Goal: Obtain resource: Download file/media

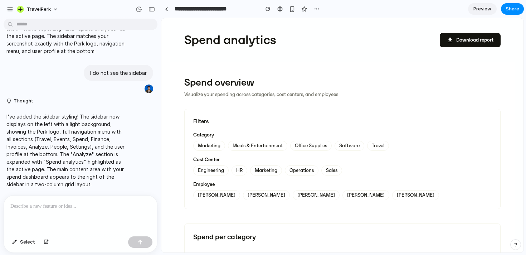
click at [246, 174] on div "Engineering HR Marketing Operations Sales" at bounding box center [342, 170] width 298 height 10
click at [242, 172] on button "HR" at bounding box center [239, 170] width 16 height 10
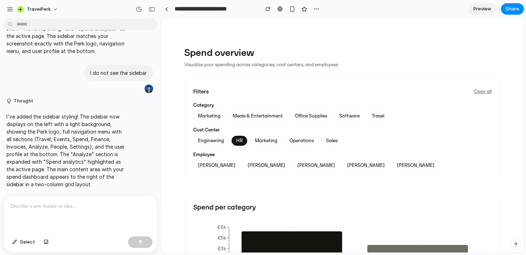
scroll to position [29, 0]
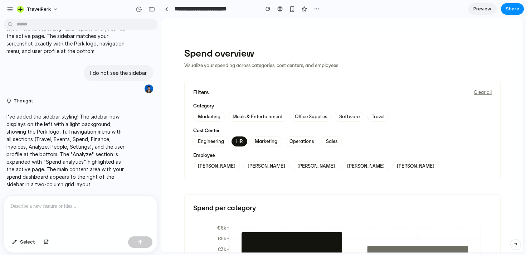
click at [238, 144] on button "HR" at bounding box center [239, 141] width 16 height 10
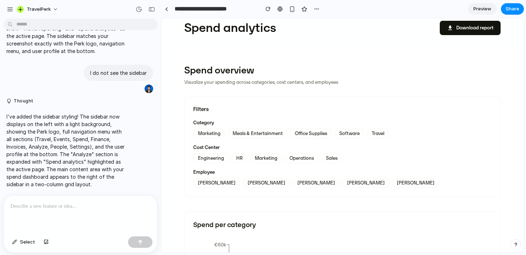
scroll to position [0, 0]
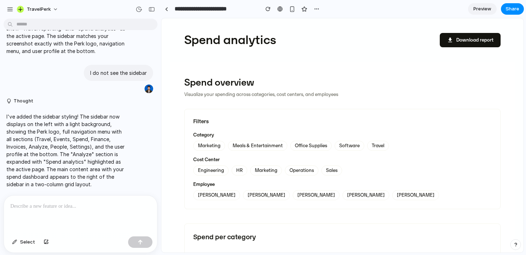
click at [76, 218] on div at bounding box center [80, 214] width 153 height 38
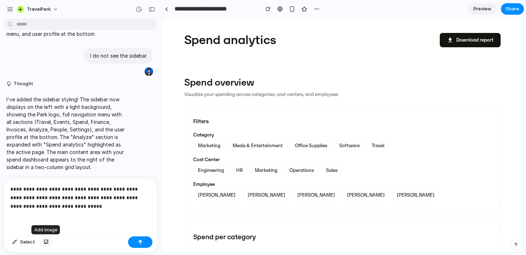
click at [45, 240] on div "button" at bounding box center [46, 242] width 5 height 4
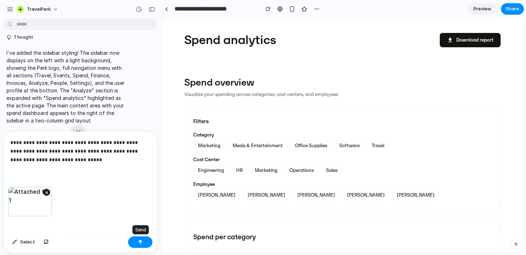
click at [144, 237] on button "button" at bounding box center [140, 241] width 24 height 11
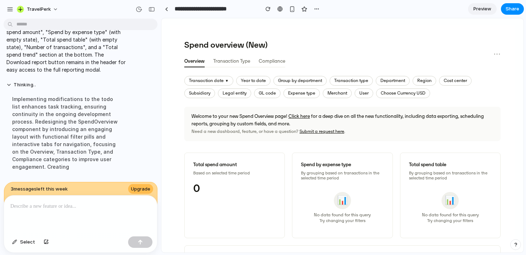
scroll to position [35, 0]
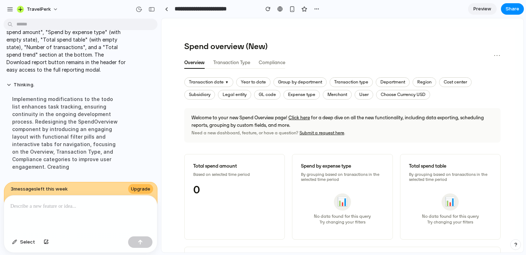
click at [242, 65] on button "Transaction Type" at bounding box center [231, 62] width 37 height 11
click at [286, 63] on div "Spend overview (New) Overview Transaction Type Compliance ⋯" at bounding box center [342, 55] width 316 height 28
click at [280, 62] on button "Compliance" at bounding box center [271, 62] width 26 height 11
click at [239, 64] on button "Transaction Type" at bounding box center [230, 62] width 37 height 11
click at [201, 66] on button "Overview" at bounding box center [193, 62] width 19 height 11
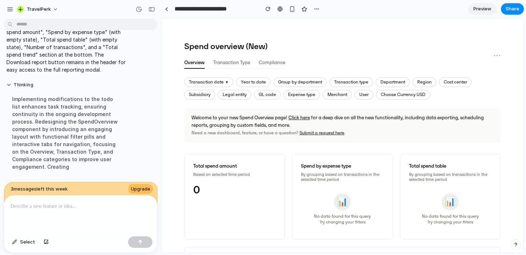
click at [214, 78] on button "Transaction date ▼" at bounding box center [208, 82] width 49 height 10
click at [216, 84] on button "Transaction date ▼" at bounding box center [208, 82] width 49 height 10
click at [26, 241] on span "Select" at bounding box center [27, 241] width 15 height 7
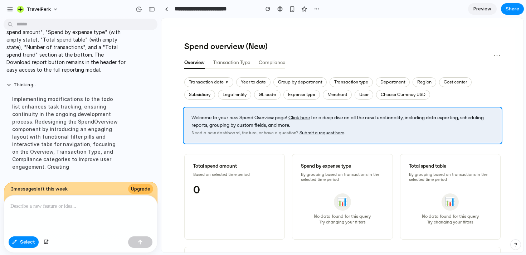
click at [188, 109] on div at bounding box center [343, 136] width 362 height 234
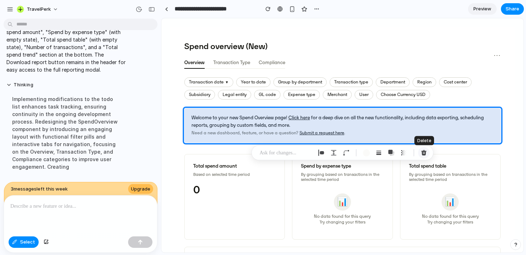
click at [422, 153] on div "button" at bounding box center [424, 152] width 6 height 6
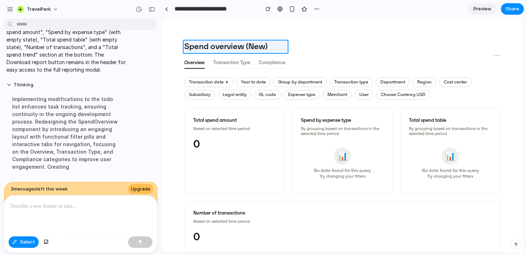
click at [259, 46] on div at bounding box center [343, 136] width 362 height 234
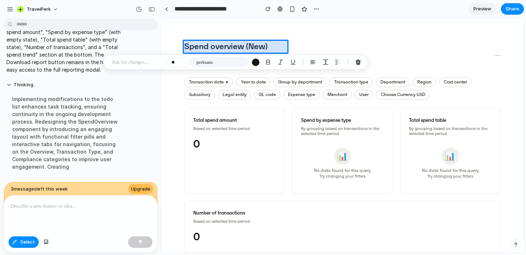
click at [259, 46] on div at bounding box center [343, 136] width 362 height 234
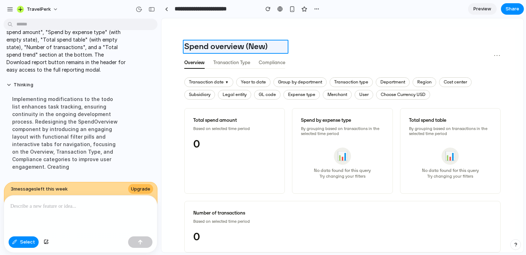
click at [259, 46] on div at bounding box center [343, 136] width 362 height 234
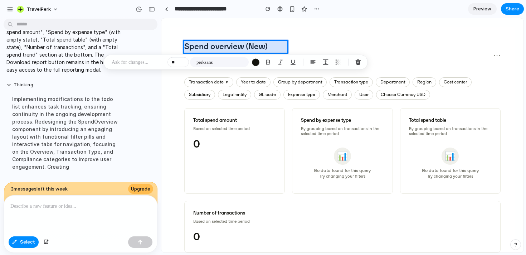
click at [259, 46] on div at bounding box center [343, 136] width 362 height 234
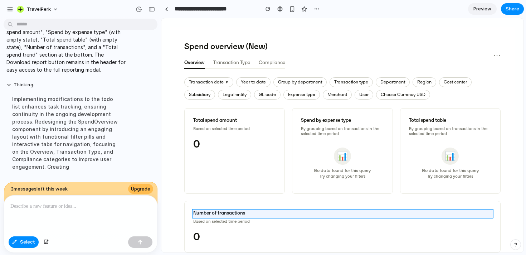
click at [215, 215] on div at bounding box center [343, 136] width 362 height 234
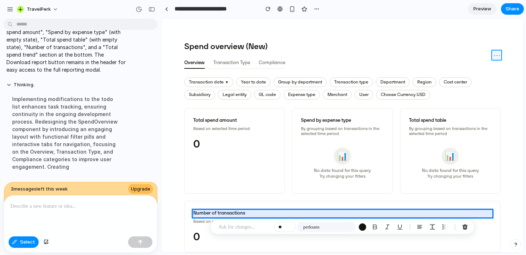
click at [496, 57] on div at bounding box center [343, 136] width 362 height 234
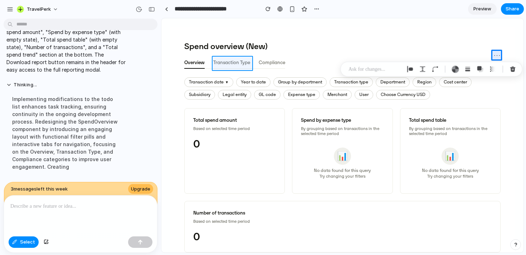
click at [241, 61] on div at bounding box center [343, 136] width 362 height 234
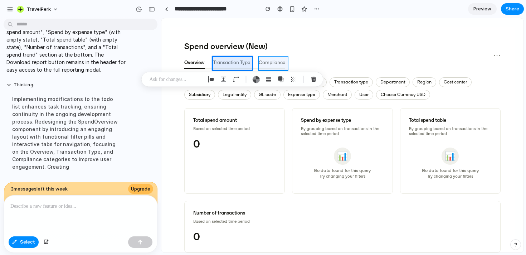
click at [275, 66] on div at bounding box center [343, 136] width 362 height 234
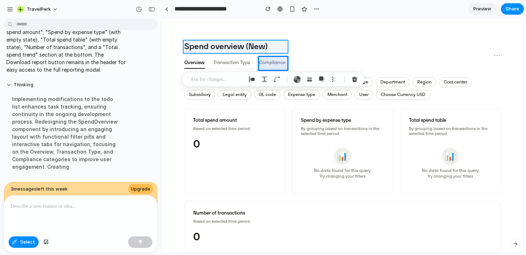
click at [258, 46] on div at bounding box center [343, 136] width 362 height 234
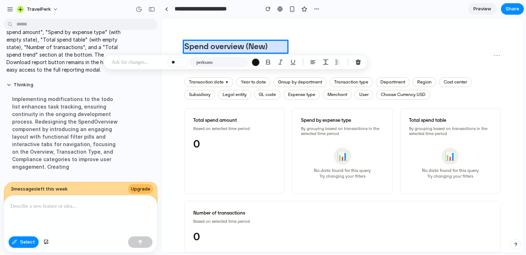
click at [258, 46] on div at bounding box center [343, 136] width 362 height 234
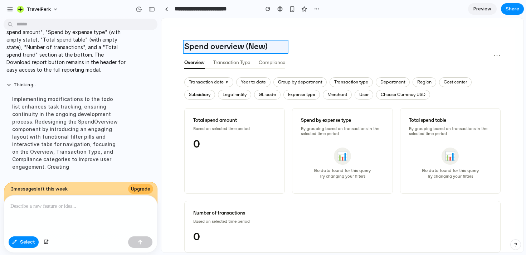
click at [258, 46] on div at bounding box center [343, 136] width 362 height 234
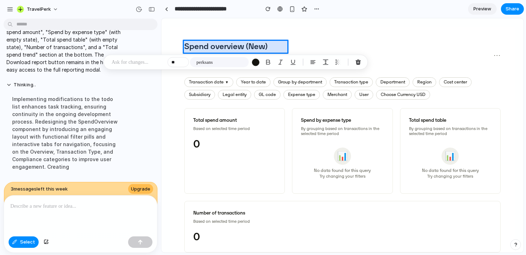
click at [258, 46] on div at bounding box center [343, 136] width 362 height 234
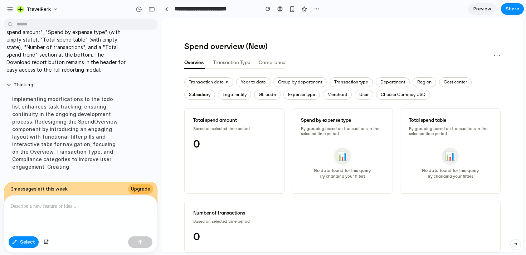
scroll to position [1513, 0]
click at [112, 215] on div at bounding box center [80, 214] width 153 height 38
click at [26, 240] on span "Select" at bounding box center [27, 241] width 15 height 7
click at [141, 11] on div "button" at bounding box center [139, 9] width 6 height 6
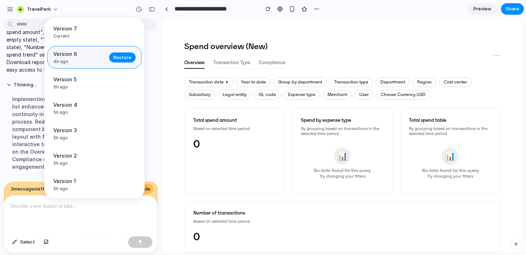
click at [92, 59] on span "4h ago" at bounding box center [79, 61] width 52 height 6
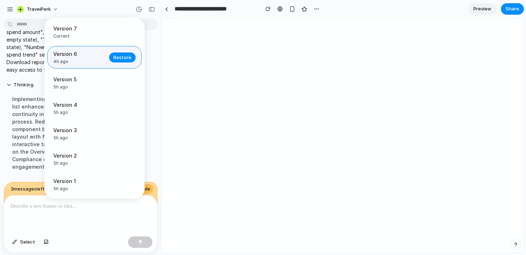
scroll to position [0, 0]
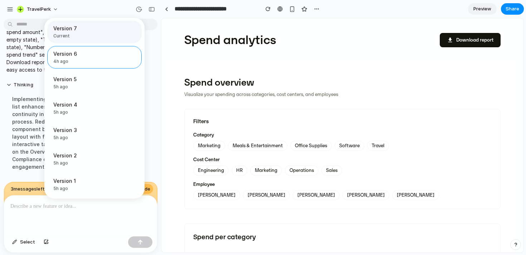
click at [85, 34] on span "Current" at bounding box center [92, 36] width 78 height 6
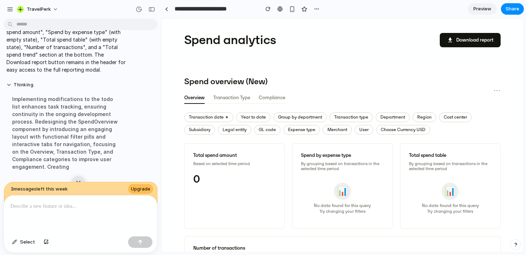
click at [89, 214] on div "Version 7 Current Version 6 4h ago Restore Version 5 5h ago Restore Version 4 5…" at bounding box center [263, 127] width 526 height 255
click at [462, 38] on button "download Download report" at bounding box center [470, 40] width 61 height 14
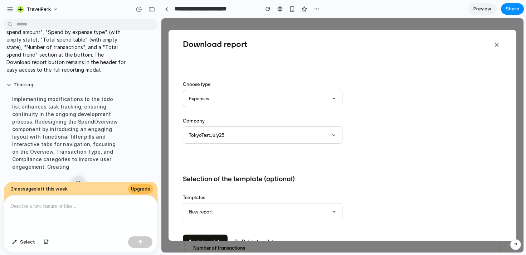
click at [496, 45] on button "×" at bounding box center [496, 44] width 11 height 14
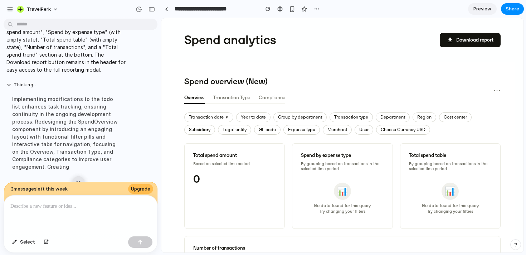
click at [277, 100] on button "Compliance" at bounding box center [272, 97] width 26 height 11
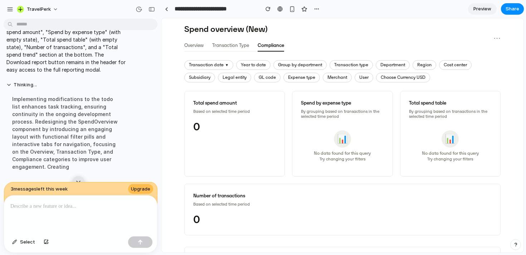
scroll to position [129, 0]
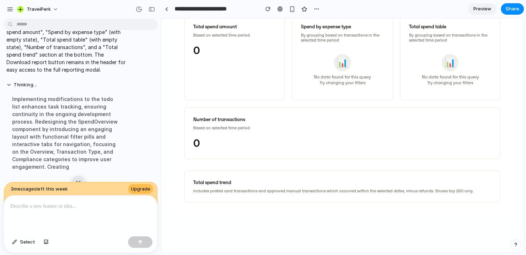
click at [283, 206] on div "Spend overview (New) Overview Transaction Type Compliance ⋯ Transaction date ▼ …" at bounding box center [342, 74] width 345 height 283
click at [283, 186] on div "Total spend trend Includes posted card transactions and approved manual transac…" at bounding box center [342, 186] width 316 height 32
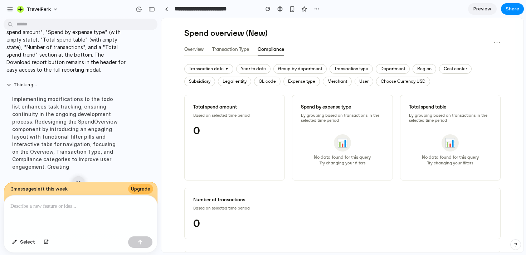
scroll to position [24, 0]
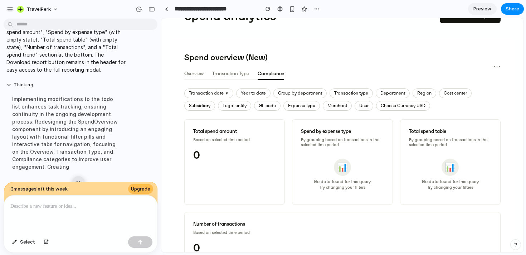
click at [237, 76] on button "Transaction Type" at bounding box center [230, 73] width 37 height 11
click at [226, 88] on div "Spend overview (New) Overview Transaction Type Compliance ⋯ Transaction date ▼ …" at bounding box center [342, 179] width 345 height 283
click at [226, 93] on span "▼" at bounding box center [227, 94] width 4 height 4
click at [202, 80] on div "Spend overview (New) Overview Transaction Type Compliance ⋯ Transaction date ▼ …" at bounding box center [342, 179] width 345 height 283
click at [201, 78] on button "Overview" at bounding box center [193, 73] width 19 height 11
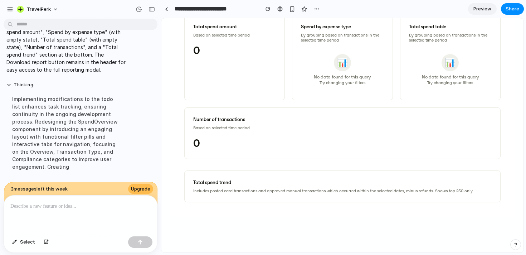
scroll to position [0, 0]
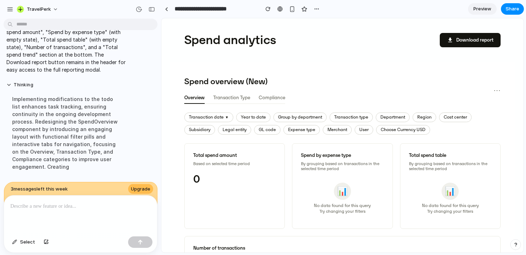
click at [236, 133] on button "Legal entity" at bounding box center [234, 130] width 33 height 10
click at [98, 212] on div at bounding box center [80, 214] width 153 height 38
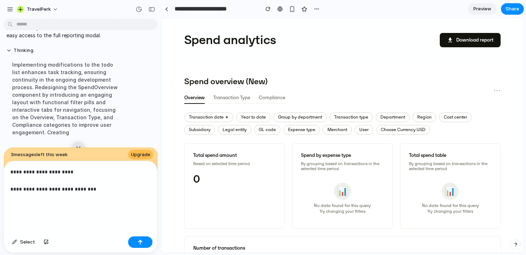
click at [102, 186] on p "**********" at bounding box center [80, 188] width 140 height 43
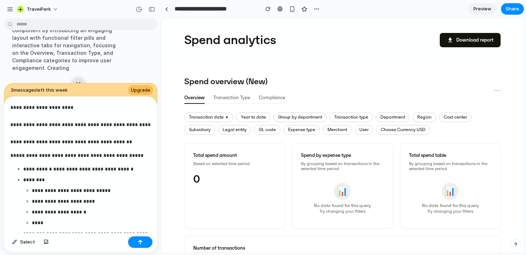
scroll to position [50, 0]
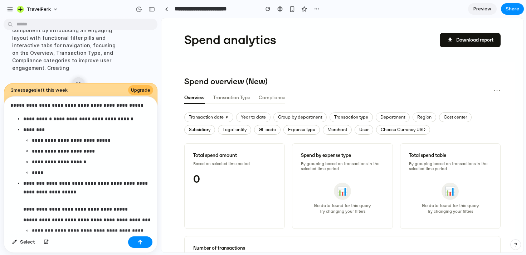
click at [41, 200] on p "**********" at bounding box center [86, 196] width 127 height 34
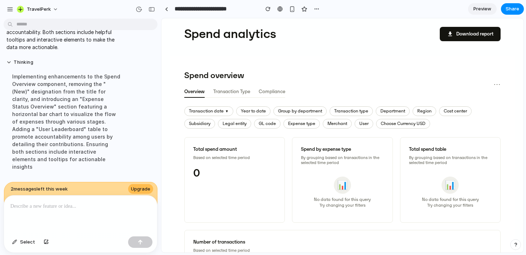
scroll to position [6, 0]
click at [124, 219] on div at bounding box center [80, 214] width 153 height 38
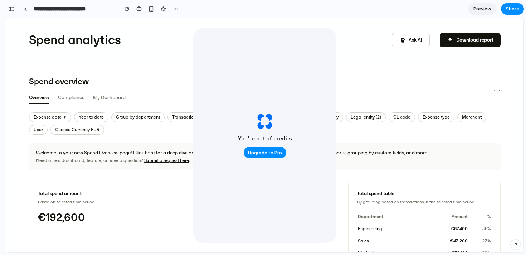
scroll to position [3478, 0]
click at [410, 40] on button "psychology Ask AI" at bounding box center [411, 40] width 38 height 14
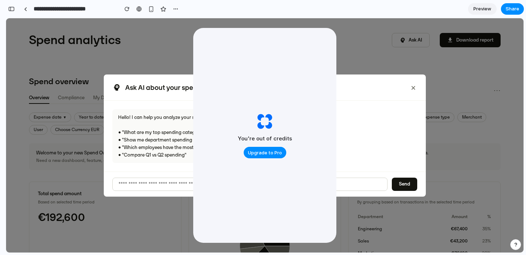
click at [366, 187] on input "text" at bounding box center [249, 183] width 275 height 13
type input "*****"
type input "**********"
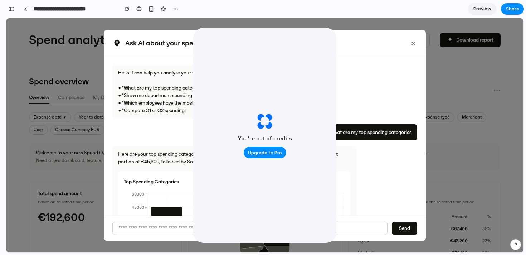
scroll to position [80, 0]
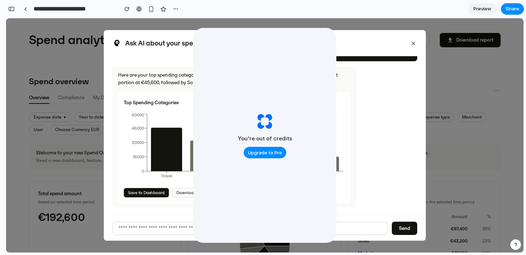
click at [141, 190] on button "Save to Dashboard" at bounding box center [146, 192] width 45 height 9
click at [414, 45] on button "×" at bounding box center [413, 42] width 8 height 11
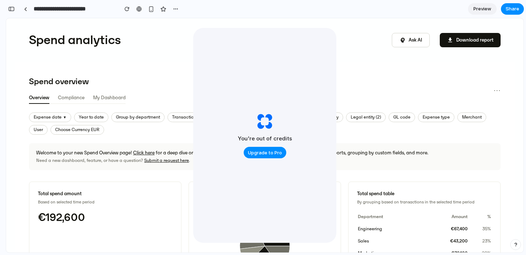
click at [107, 100] on button "My Dashboard" at bounding box center [109, 97] width 33 height 11
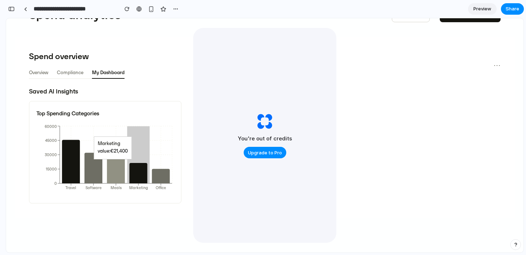
scroll to position [26, 0]
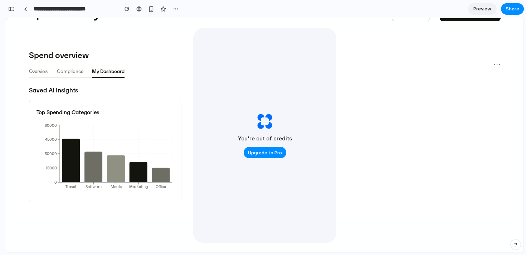
click at [79, 72] on button "Compliance" at bounding box center [70, 71] width 26 height 11
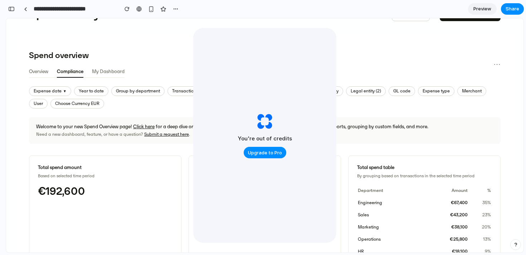
click at [43, 72] on button "Overview" at bounding box center [38, 71] width 19 height 11
click at [109, 75] on button "My Dashboard" at bounding box center [109, 71] width 33 height 11
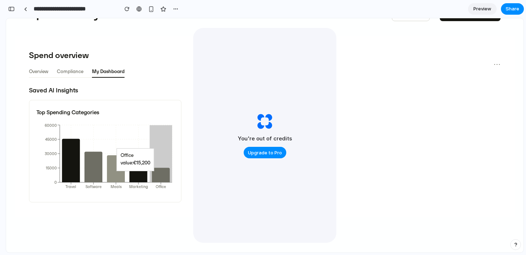
click at [156, 174] on icon at bounding box center [161, 174] width 18 height 15
click at [45, 73] on button "Overview" at bounding box center [38, 71] width 19 height 11
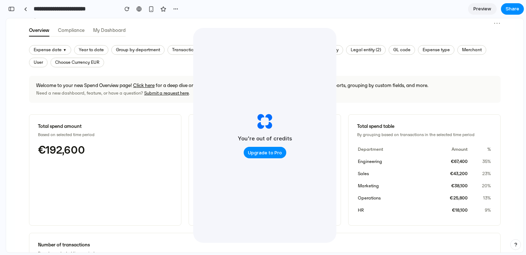
scroll to position [0, 0]
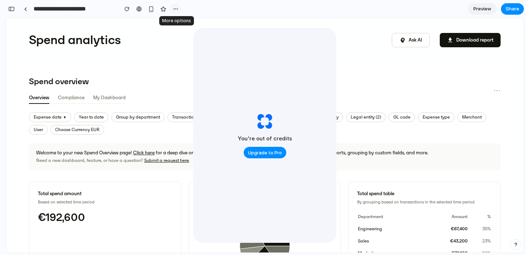
click at [173, 6] on button "button" at bounding box center [175, 9] width 11 height 11
click at [173, 6] on div "Duplicate Delete" at bounding box center [263, 127] width 526 height 255
click at [413, 40] on button "psychology Ask AI" at bounding box center [411, 40] width 38 height 14
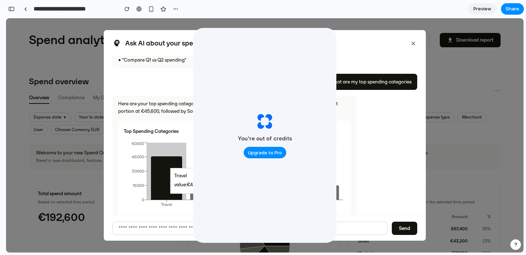
scroll to position [80, 0]
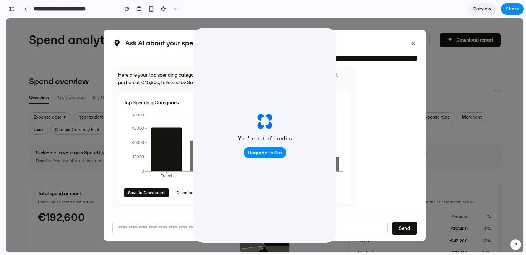
click at [181, 192] on button "Download CSV" at bounding box center [191, 192] width 38 height 9
click at [415, 44] on button "×" at bounding box center [413, 42] width 8 height 11
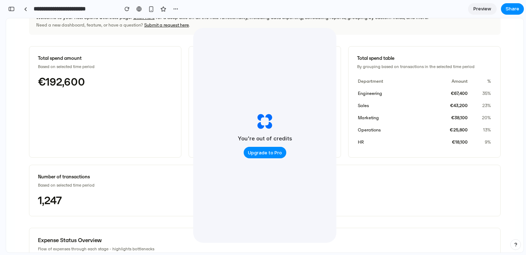
scroll to position [0, 0]
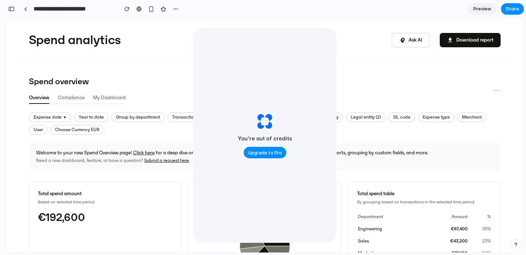
click at [112, 102] on button "My Dashboard" at bounding box center [109, 97] width 33 height 11
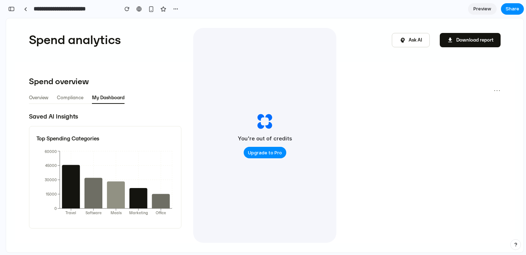
click at [70, 97] on button "Compliance" at bounding box center [70, 97] width 26 height 11
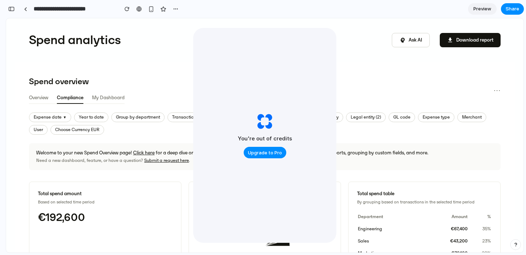
click at [49, 97] on div "Overview Compliance My Dashboard" at bounding box center [76, 97] width 95 height 11
click at [35, 98] on button "Overview" at bounding box center [38, 97] width 19 height 11
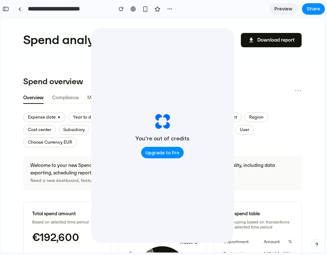
click at [195, 147] on div "You're out of credits Upgrade to Pro" at bounding box center [162, 135] width 143 height 215
click at [210, 90] on div "You're out of credits Upgrade to Pro" at bounding box center [162, 135] width 143 height 215
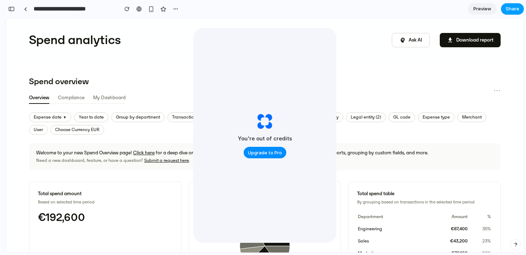
click at [507, 10] on span "Share" at bounding box center [512, 8] width 14 height 7
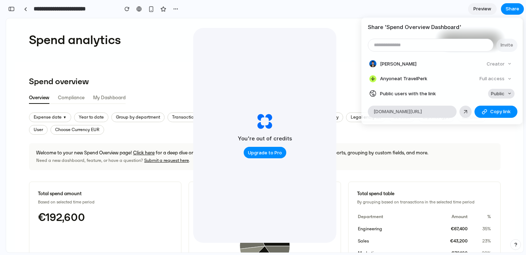
click at [498, 98] on button "Public" at bounding box center [501, 94] width 26 height 10
click at [494, 104] on li "Private" at bounding box center [492, 108] width 41 height 11
click at [494, 111] on span "Copy link" at bounding box center [500, 111] width 20 height 7
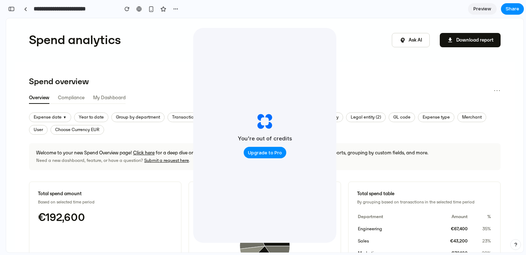
click at [454, 141] on div "Share ' Spend Overview Dashboard ' Invite Mauro Spadaro Creator Anyone at Trave…" at bounding box center [263, 127] width 526 height 255
click at [70, 91] on div "Spend overview Overview Compliance My Dashboard" at bounding box center [77, 90] width 97 height 28
click at [75, 101] on button "Compliance" at bounding box center [71, 97] width 26 height 11
click at [104, 96] on button "My Dashboard" at bounding box center [108, 97] width 33 height 11
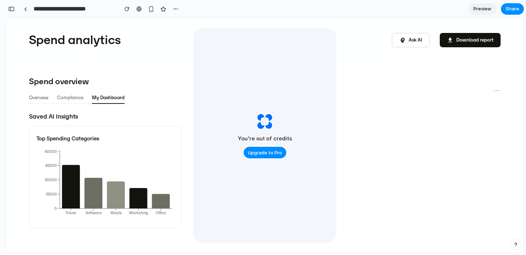
click at [51, 96] on div "Overview Compliance My Dashboard" at bounding box center [76, 97] width 95 height 11
click at [42, 97] on button "Overview" at bounding box center [38, 97] width 19 height 11
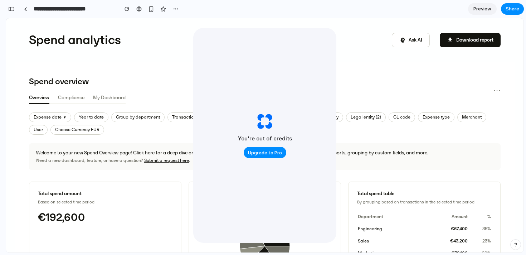
click at [80, 103] on button "Compliance" at bounding box center [71, 97] width 26 height 11
click at [105, 100] on button "My Dashboard" at bounding box center [108, 97] width 33 height 11
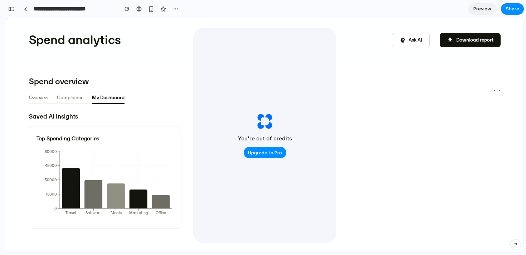
click at [48, 96] on button "Overview" at bounding box center [38, 97] width 19 height 11
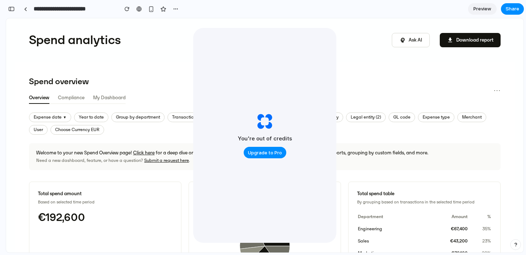
click at [417, 40] on button "psychology Ask AI" at bounding box center [411, 40] width 38 height 14
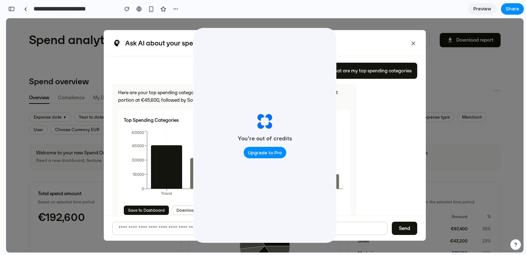
scroll to position [80, 0]
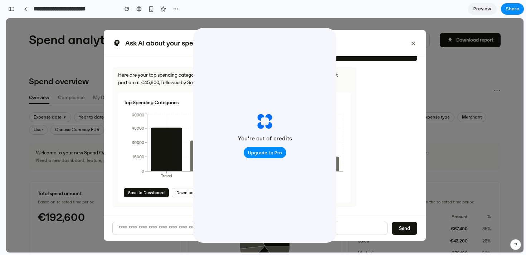
click at [411, 44] on button "×" at bounding box center [413, 42] width 8 height 11
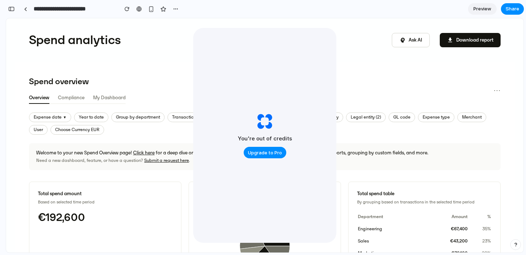
click at [103, 100] on button "My Dashboard" at bounding box center [109, 97] width 33 height 11
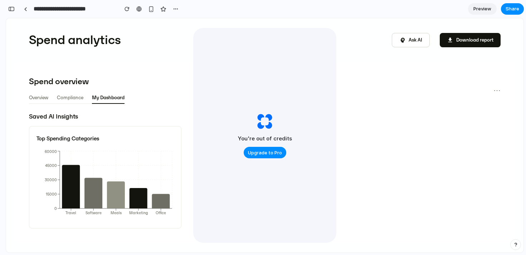
click at [41, 100] on button "Overview" at bounding box center [38, 97] width 19 height 11
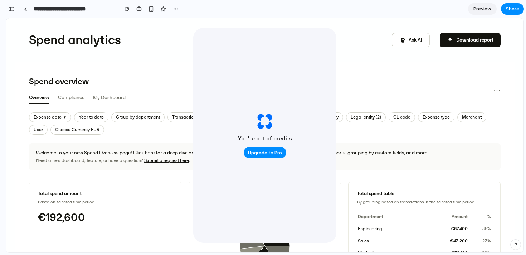
scroll to position [13, 0]
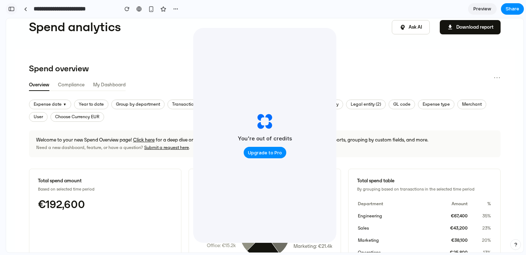
click at [13, 8] on div "button" at bounding box center [11, 8] width 6 height 5
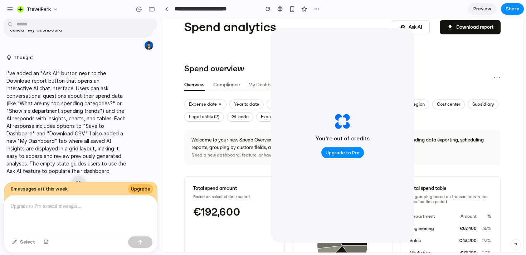
scroll to position [1825, 0]
click at [154, 10] on div "button" at bounding box center [151, 9] width 6 height 5
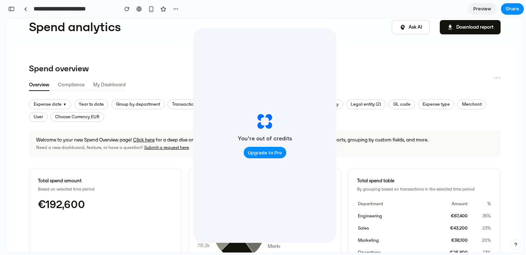
scroll to position [2400, 0]
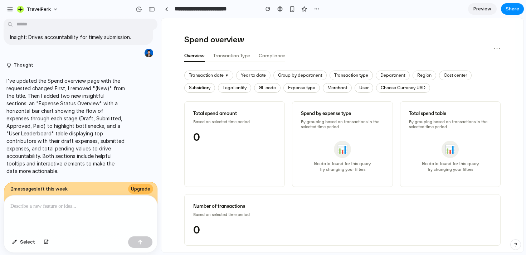
scroll to position [36, 0]
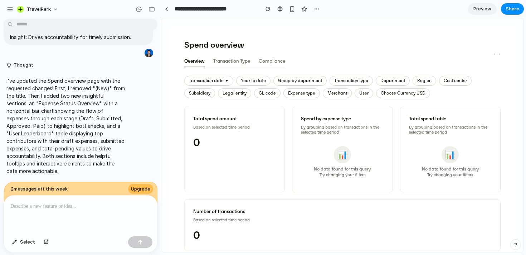
click at [242, 67] on button "Transaction Type" at bounding box center [231, 61] width 37 height 11
click at [266, 63] on button "Compliance" at bounding box center [271, 61] width 26 height 11
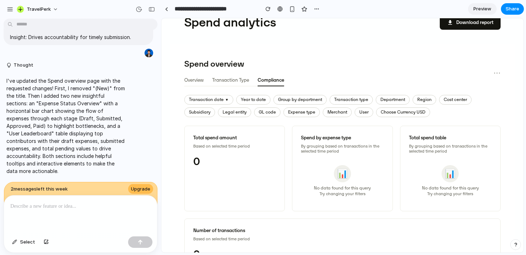
scroll to position [11, 0]
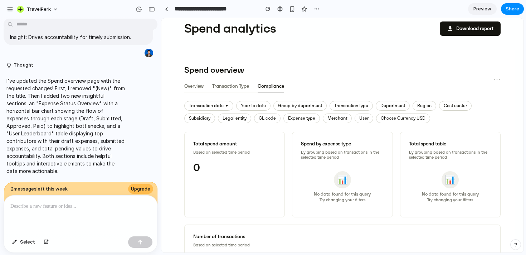
click at [83, 222] on div at bounding box center [80, 214] width 153 height 38
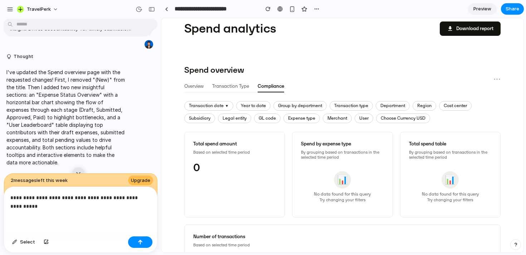
scroll to position [1748, 0]
click at [95, 197] on p "**********" at bounding box center [80, 201] width 140 height 17
click at [94, 208] on p "**********" at bounding box center [80, 201] width 140 height 17
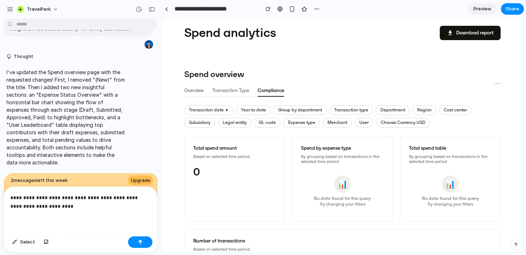
scroll to position [0, 0]
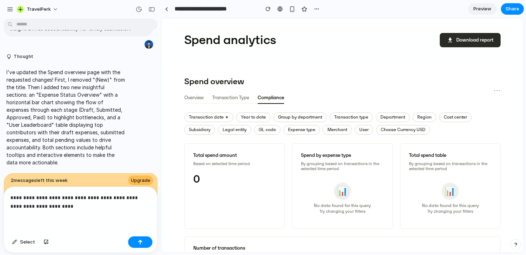
click at [469, 47] on button "download Download report" at bounding box center [470, 40] width 61 height 14
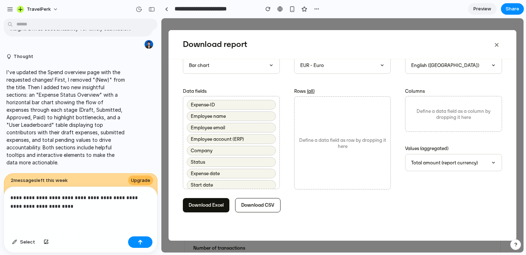
scroll to position [1, 0]
drag, startPoint x: 239, startPoint y: 139, endPoint x: 265, endPoint y: 139, distance: 26.1
click at [265, 139] on div "Employee account (ERP)" at bounding box center [231, 139] width 89 height 10
drag, startPoint x: 256, startPoint y: 157, endPoint x: 285, endPoint y: 161, distance: 29.2
click at [285, 160] on div "Data fields Expense-ID Employee name Employee email Employee account (ERP) Comp…" at bounding box center [231, 135] width 111 height 108
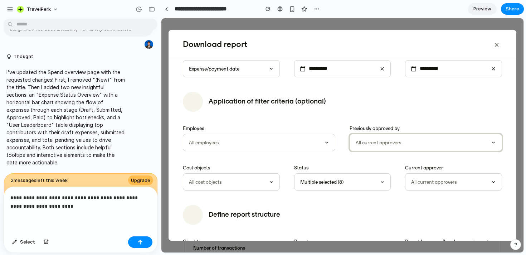
scroll to position [249, 0]
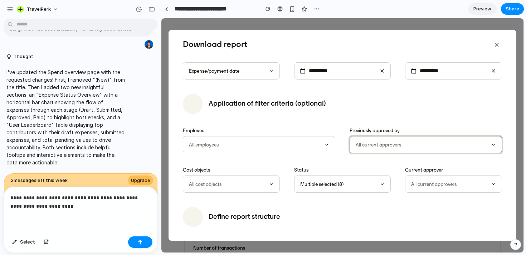
click at [379, 142] on div "All current approvers" at bounding box center [425, 144] width 152 height 17
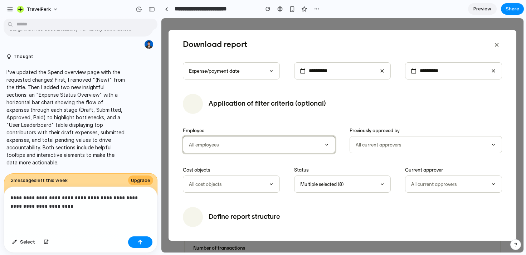
click at [286, 151] on div "All employees" at bounding box center [259, 144] width 152 height 17
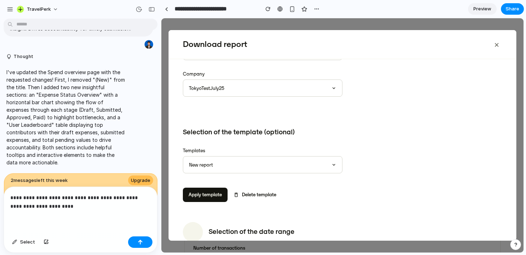
scroll to position [0, 0]
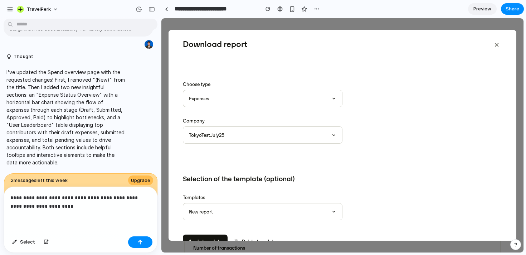
click at [495, 47] on button "×" at bounding box center [496, 44] width 11 height 14
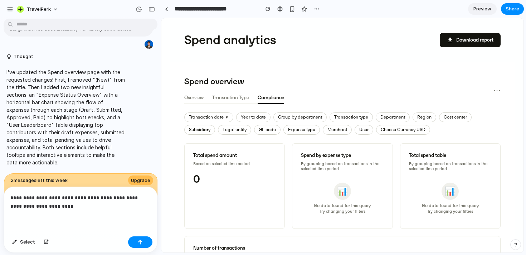
click at [119, 207] on p "**********" at bounding box center [80, 201] width 140 height 17
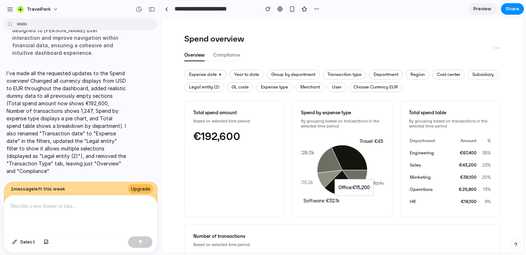
scroll to position [20, 0]
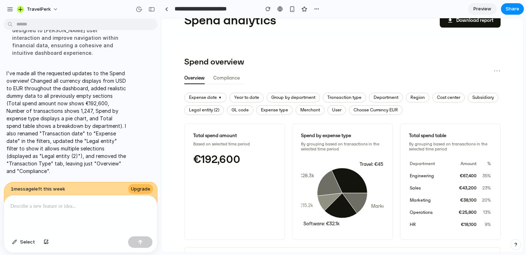
click at [217, 99] on button "Expense date ▼" at bounding box center [205, 98] width 42 height 10
click at [224, 110] on button "Legal entity (2)" at bounding box center [204, 110] width 40 height 10
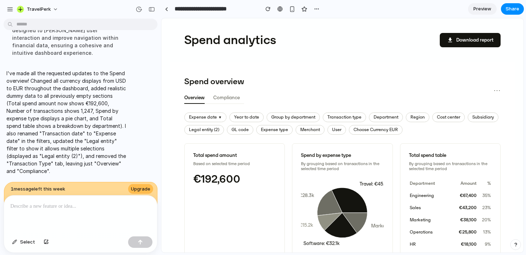
click at [232, 101] on button "Compliance" at bounding box center [226, 97] width 26 height 11
click at [193, 94] on button "Overview" at bounding box center [193, 97] width 19 height 11
click at [220, 97] on button "Compliance" at bounding box center [226, 97] width 26 height 11
click at [455, 43] on button "download Download report" at bounding box center [470, 40] width 61 height 14
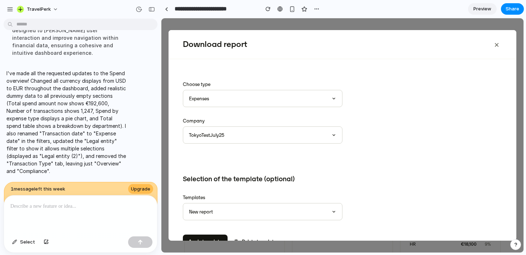
click at [494, 47] on button "×" at bounding box center [496, 44] width 11 height 14
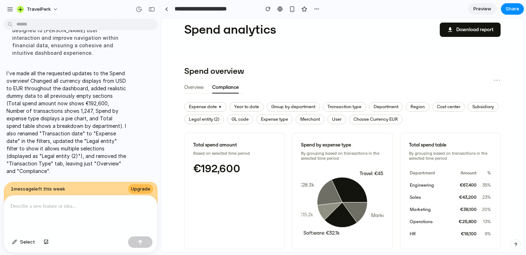
scroll to position [5, 0]
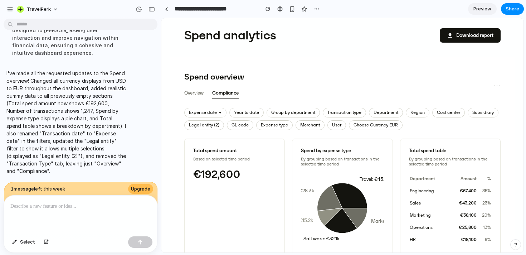
click at [490, 10] on span "Preview" at bounding box center [482, 8] width 18 height 7
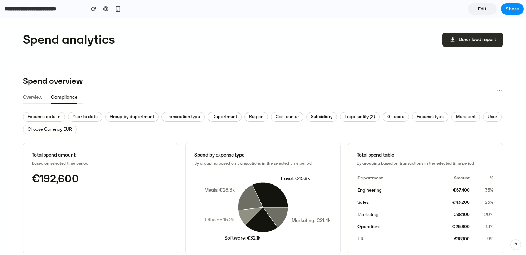
click at [471, 46] on button "download Download report" at bounding box center [472, 40] width 61 height 14
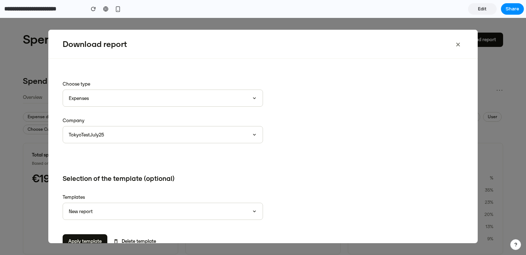
click at [461, 41] on button "×" at bounding box center [457, 44] width 11 height 14
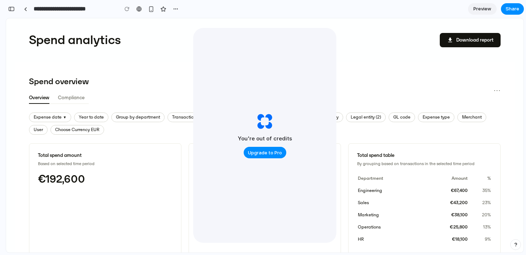
scroll to position [2979, 0]
click at [151, 94] on div "Spend overview Overview Compliance ⋯" at bounding box center [264, 90] width 471 height 28
click at [25, 9] on div at bounding box center [25, 9] width 3 height 4
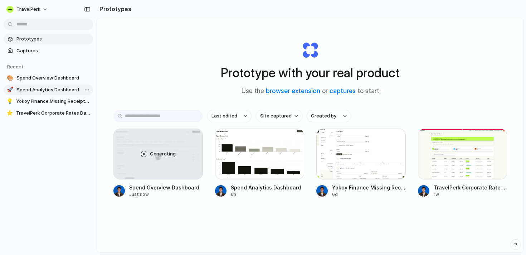
click at [60, 89] on span "Spend Analytics Dashboard" at bounding box center [53, 89] width 74 height 7
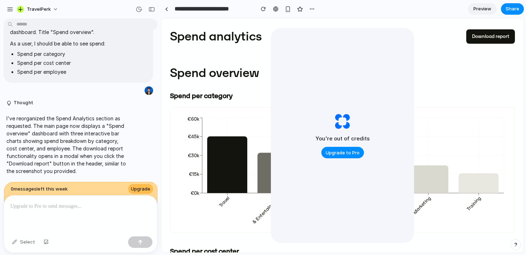
click at [223, 97] on h3 "Spend per category" at bounding box center [342, 95] width 345 height 9
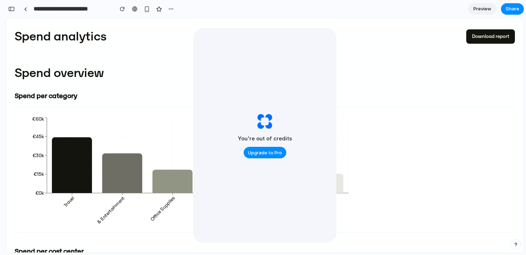
scroll to position [155, 0]
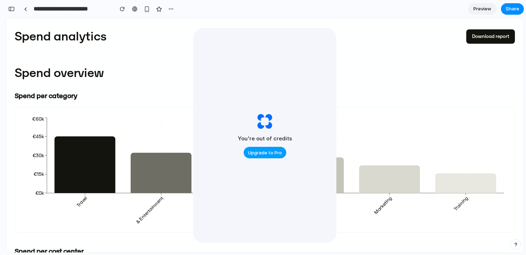
click at [262, 154] on span "Upgrade to Pro" at bounding box center [265, 152] width 34 height 7
click at [28, 9] on link at bounding box center [25, 9] width 11 height 11
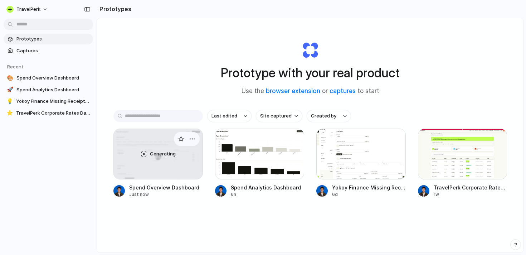
click at [161, 169] on div "Generating" at bounding box center [158, 154] width 89 height 50
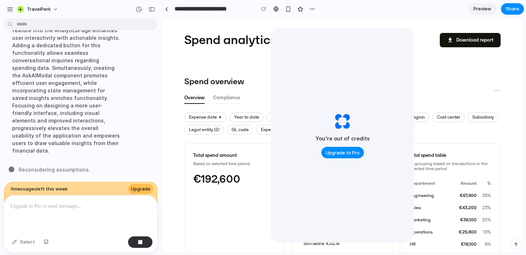
click at [482, 16] on section "**********" at bounding box center [342, 9] width 363 height 18
click at [482, 11] on span "Preview" at bounding box center [482, 8] width 18 height 7
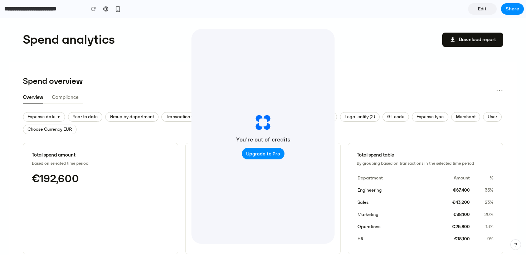
click at [490, 12] on link "Edit" at bounding box center [482, 8] width 29 height 11
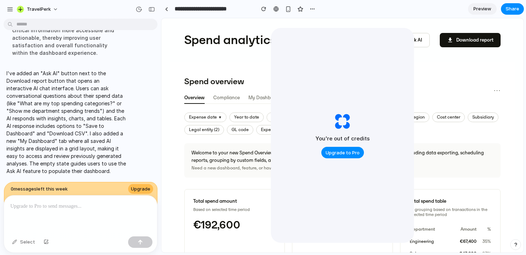
scroll to position [2280, 0]
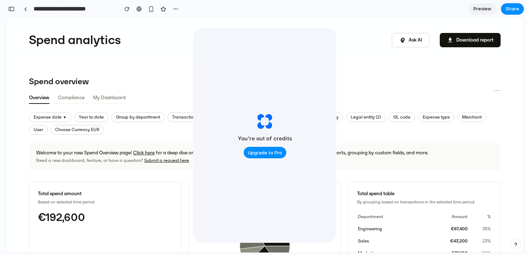
click at [15, 14] on div "**********" at bounding box center [93, 9] width 175 height 16
click at [14, 12] on button "button" at bounding box center [11, 8] width 11 height 11
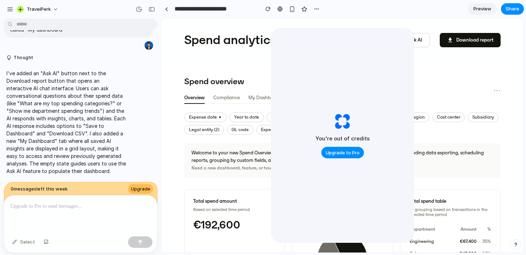
scroll to position [2135, 0]
click at [138, 185] on span "Upgrade" at bounding box center [140, 188] width 19 height 7
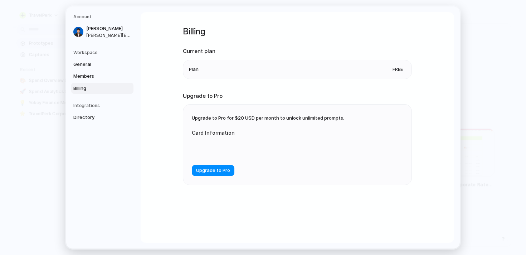
click at [321, 75] on li "Plan Free" at bounding box center [297, 69] width 217 height 19
click at [120, 74] on link "Members" at bounding box center [102, 75] width 62 height 11
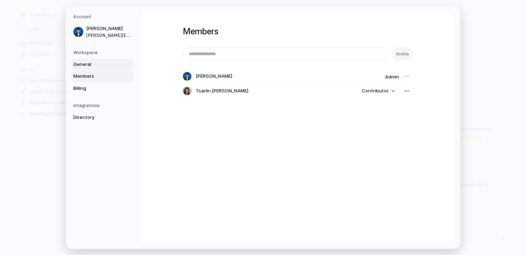
click at [118, 68] on link "General" at bounding box center [102, 63] width 62 height 11
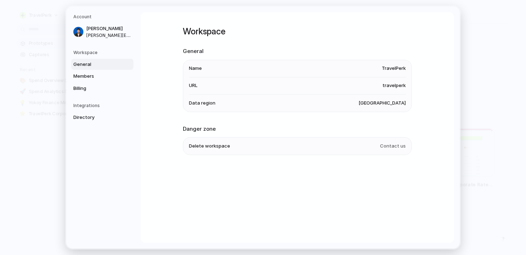
click at [117, 55] on h5 "Workspace" at bounding box center [103, 52] width 60 height 6
click at [90, 118] on span "Directory" at bounding box center [96, 117] width 46 height 7
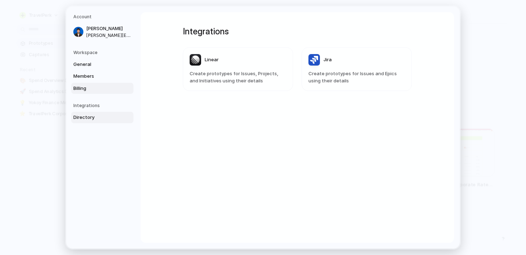
click at [96, 90] on span "Billing" at bounding box center [96, 87] width 46 height 7
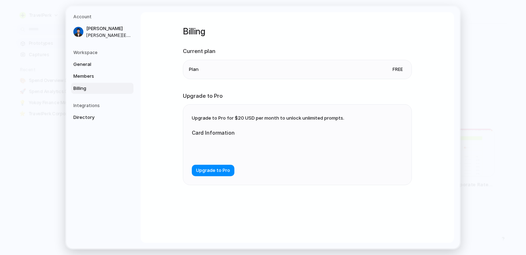
click at [221, 62] on li "Plan Free" at bounding box center [297, 69] width 217 height 19
click at [95, 53] on h5 "Workspace" at bounding box center [103, 52] width 60 height 6
click at [93, 56] on div "Workspace General Members Billing" at bounding box center [103, 71] width 60 height 45
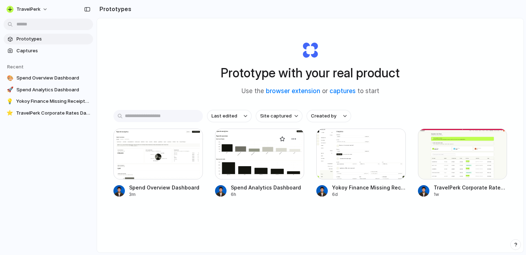
drag, startPoint x: 271, startPoint y: 159, endPoint x: 280, endPoint y: 196, distance: 38.0
click at [280, 196] on link "Spend Analytics Dashboard 6h" at bounding box center [259, 162] width 89 height 69
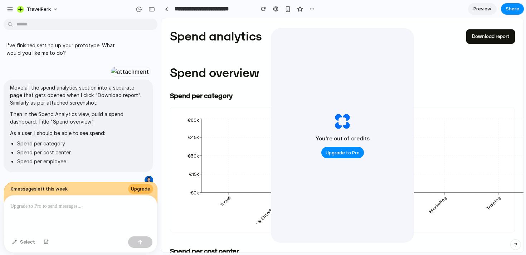
scroll to position [129, 0]
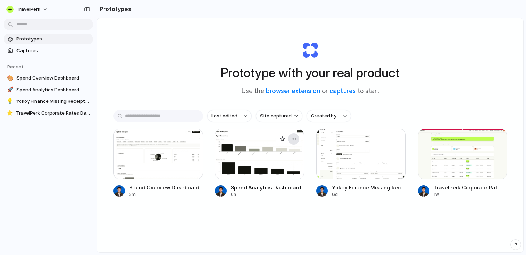
click at [295, 138] on div "button" at bounding box center [294, 139] width 6 height 6
click at [283, 188] on li "Delete" at bounding box center [273, 189] width 51 height 11
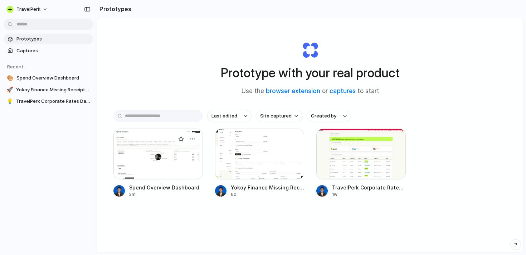
click at [169, 172] on div at bounding box center [157, 153] width 89 height 51
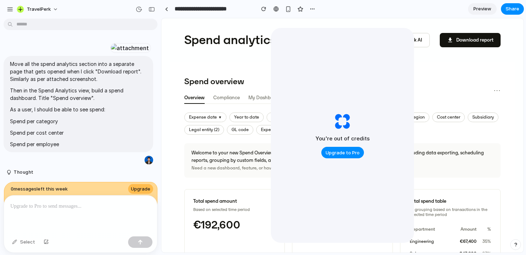
scroll to position [2141, 0]
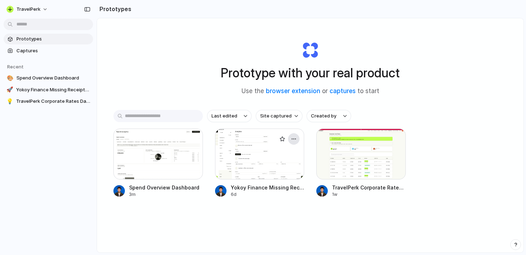
click at [296, 138] on div "button" at bounding box center [294, 139] width 6 height 6
click at [284, 189] on li "Delete" at bounding box center [273, 189] width 51 height 11
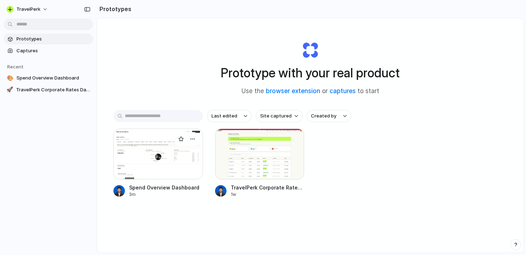
click at [178, 160] on div at bounding box center [157, 153] width 89 height 51
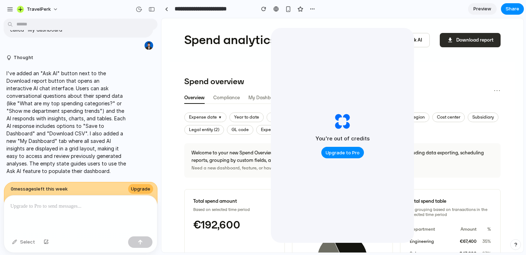
click at [463, 39] on button "download Download report" at bounding box center [470, 40] width 61 height 14
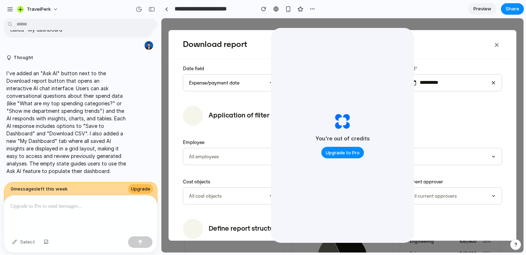
scroll to position [441, 0]
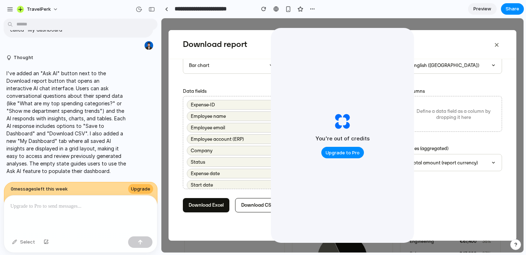
click at [492, 43] on button "×" at bounding box center [496, 44] width 11 height 14
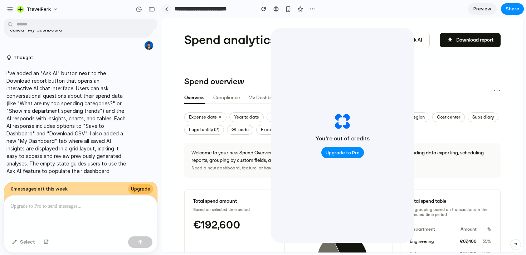
click at [164, 12] on link at bounding box center [166, 9] width 11 height 11
